Goal: Information Seeking & Learning: Learn about a topic

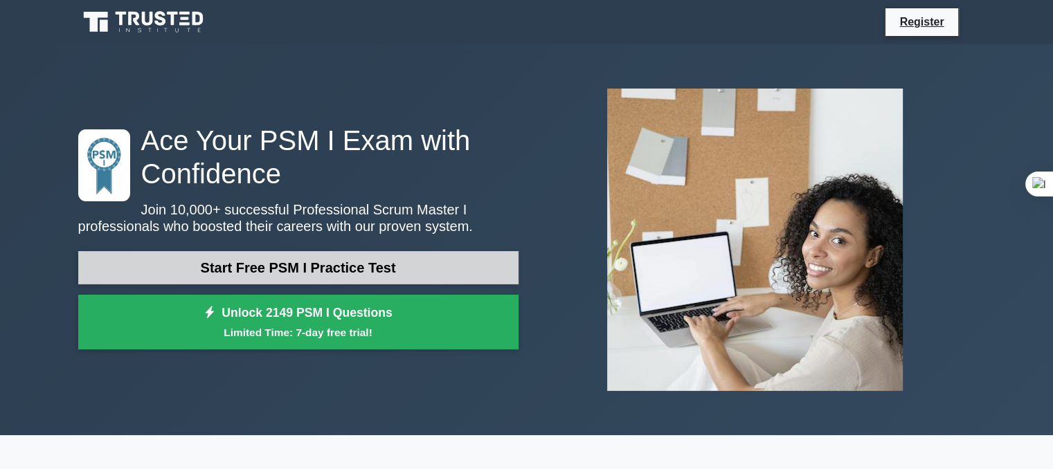
click at [260, 279] on link "Start Free PSM I Practice Test" at bounding box center [298, 267] width 440 height 33
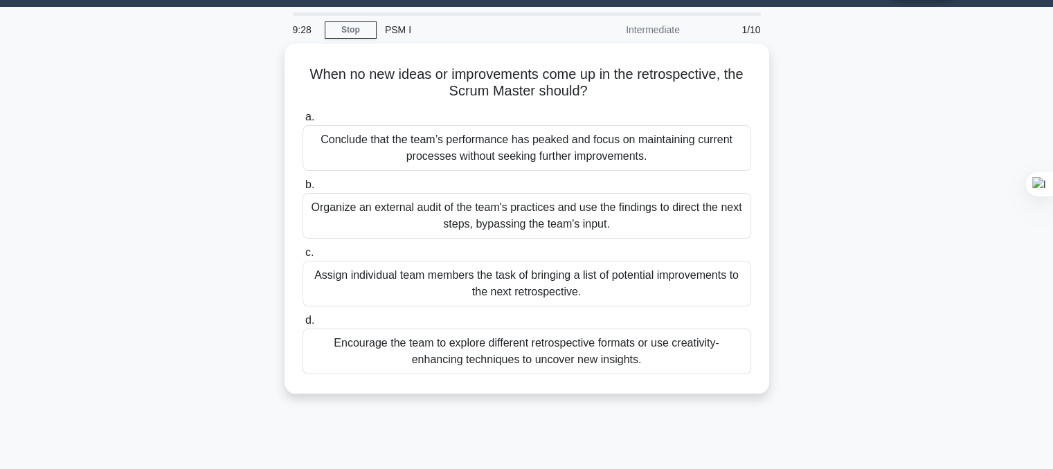
scroll to position [30, 0]
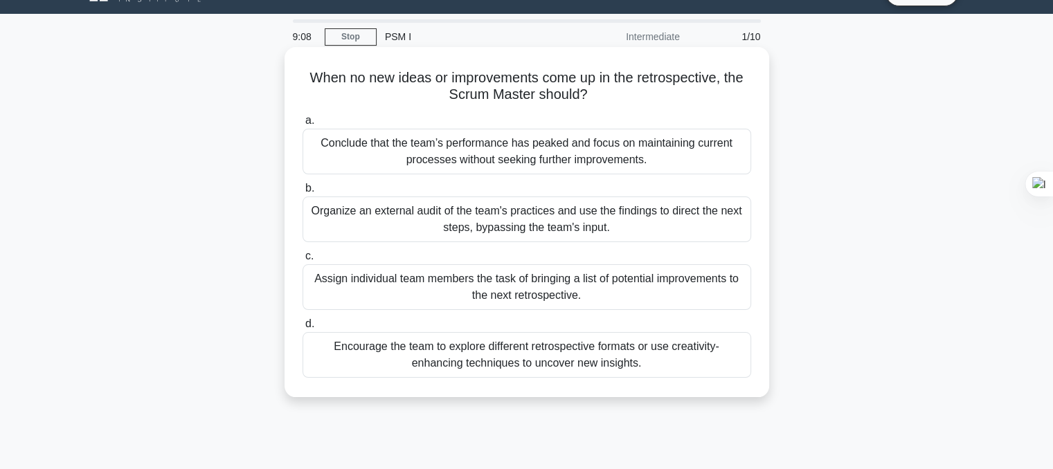
click at [388, 166] on div "Conclude that the team’s performance has peaked and focus on maintaining curren…" at bounding box center [527, 152] width 449 height 46
click at [303, 125] on input "a. Conclude that the team’s performance has peaked and focus on maintaining cur…" at bounding box center [303, 120] width 0 height 9
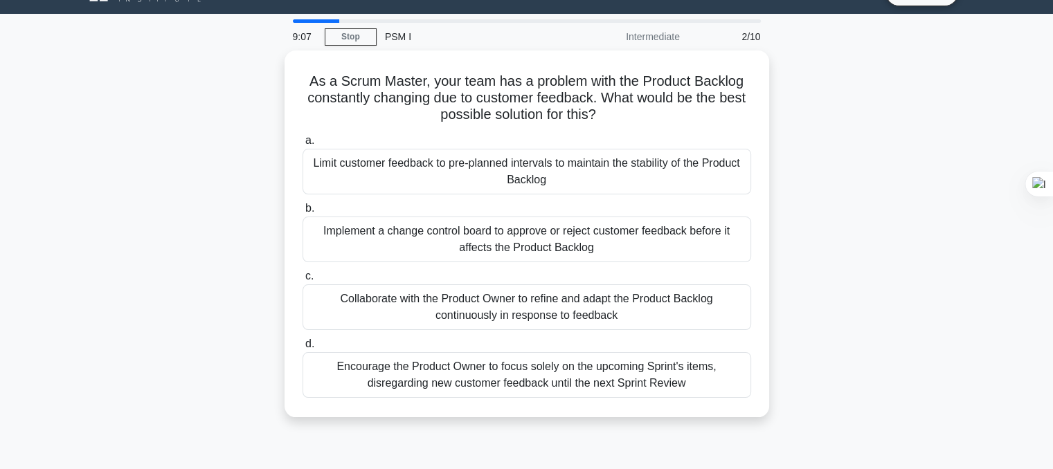
scroll to position [0, 0]
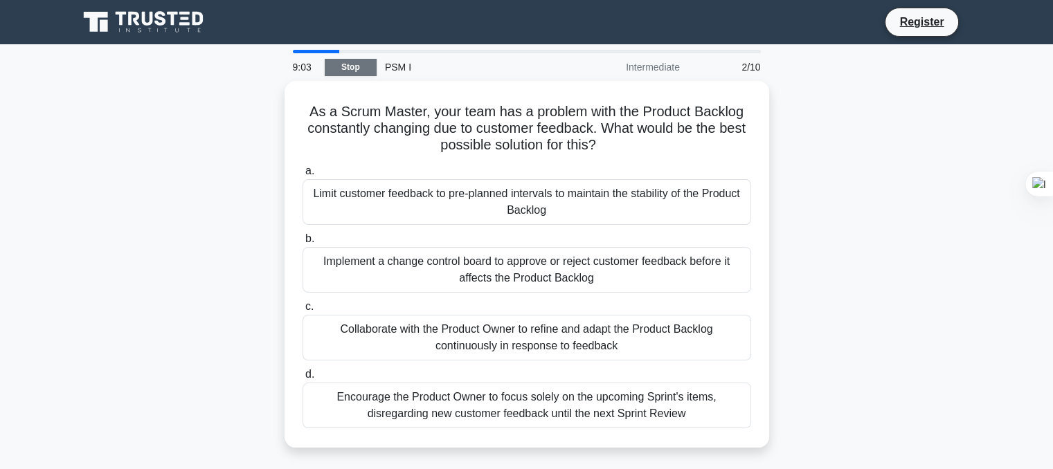
click at [352, 71] on link "Stop" at bounding box center [351, 67] width 52 height 17
